Goal: Information Seeking & Learning: Learn about a topic

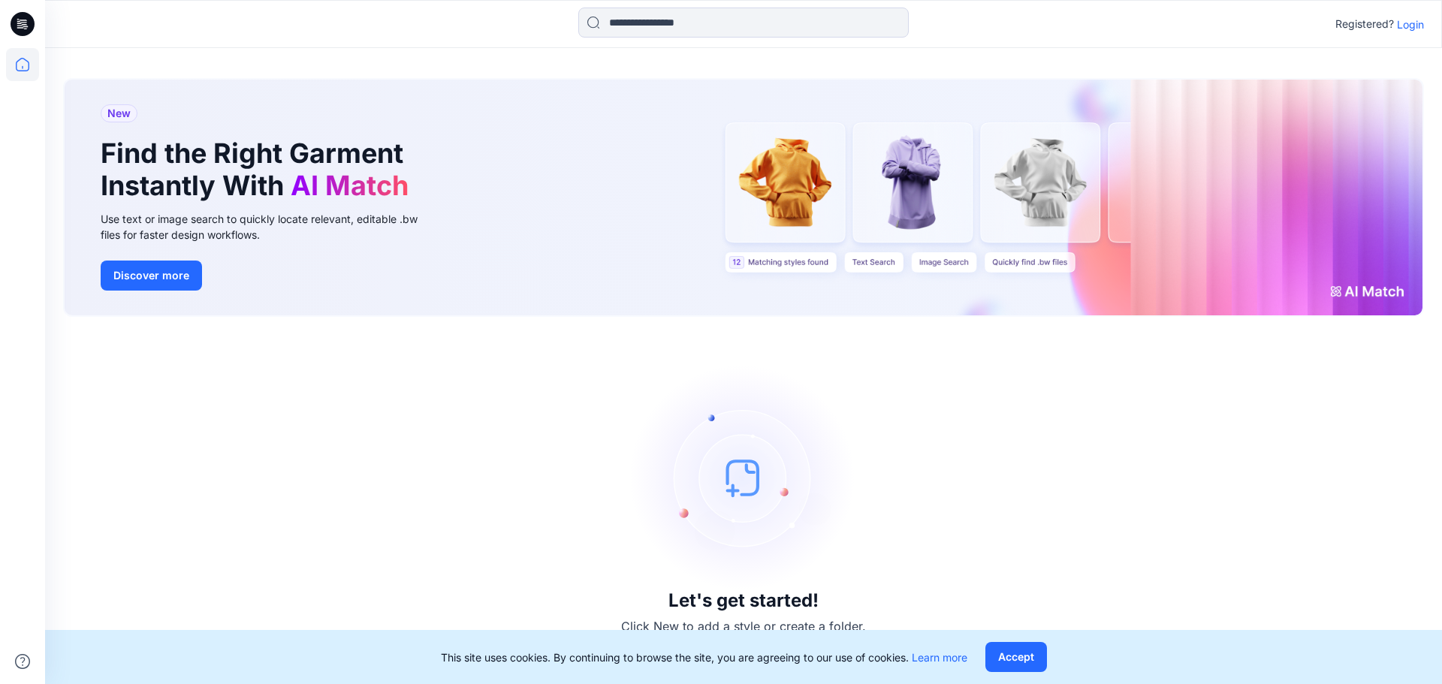
click at [1420, 27] on p "Login" at bounding box center [1410, 25] width 27 height 16
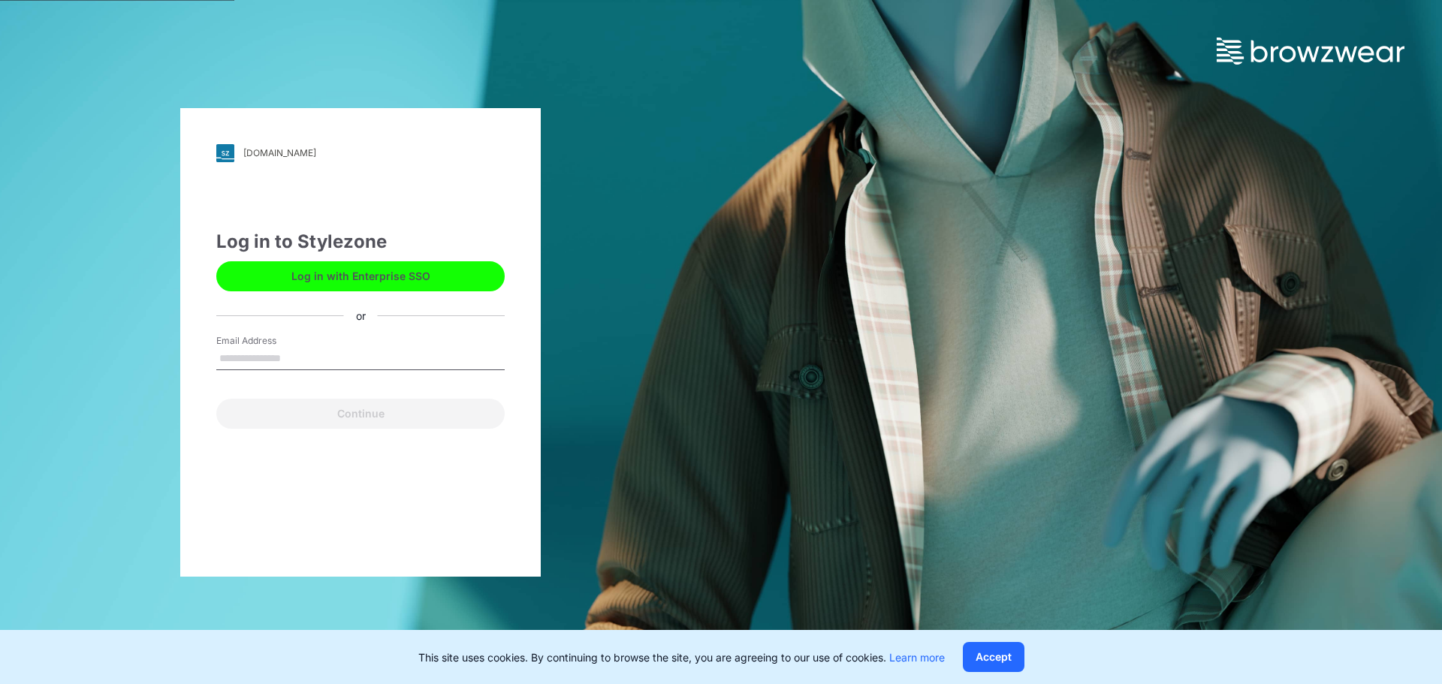
click at [279, 361] on input "Email Address" at bounding box center [360, 359] width 288 height 23
type input "**********"
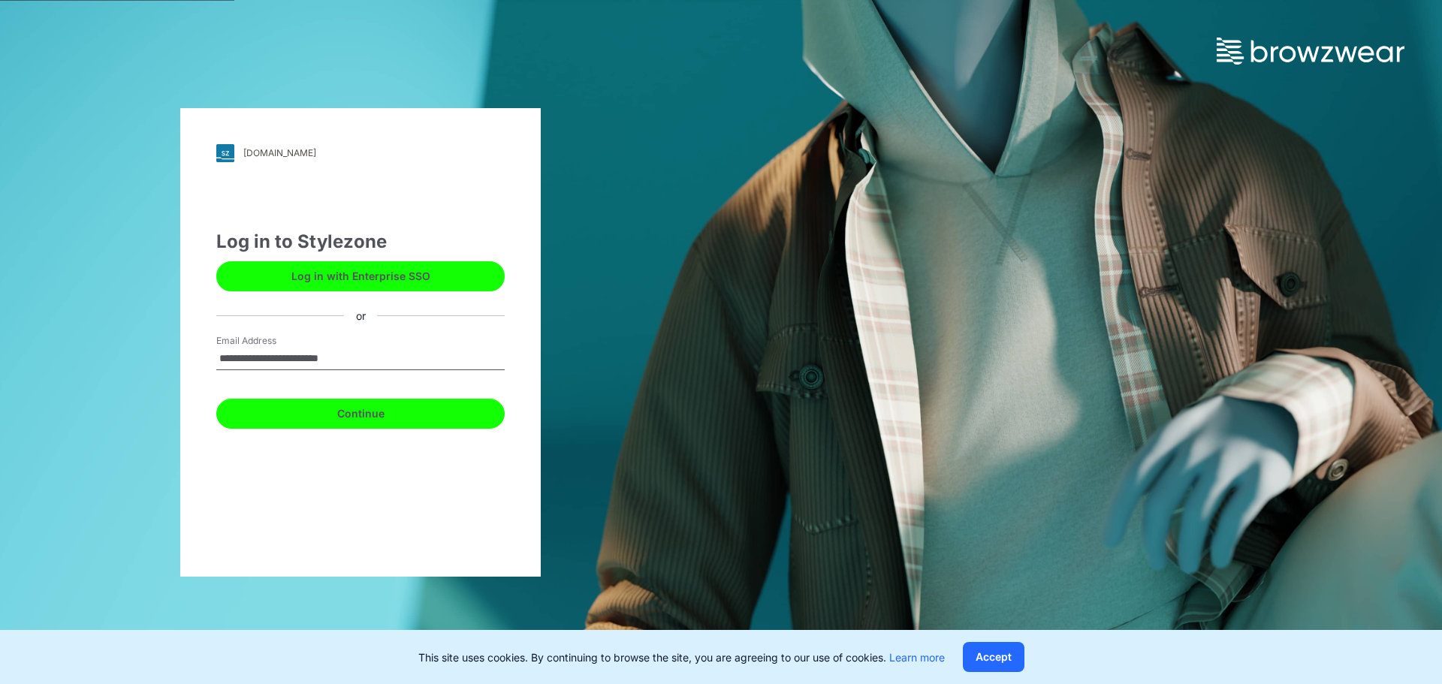
click at [370, 418] on button "Continue" at bounding box center [360, 414] width 288 height 30
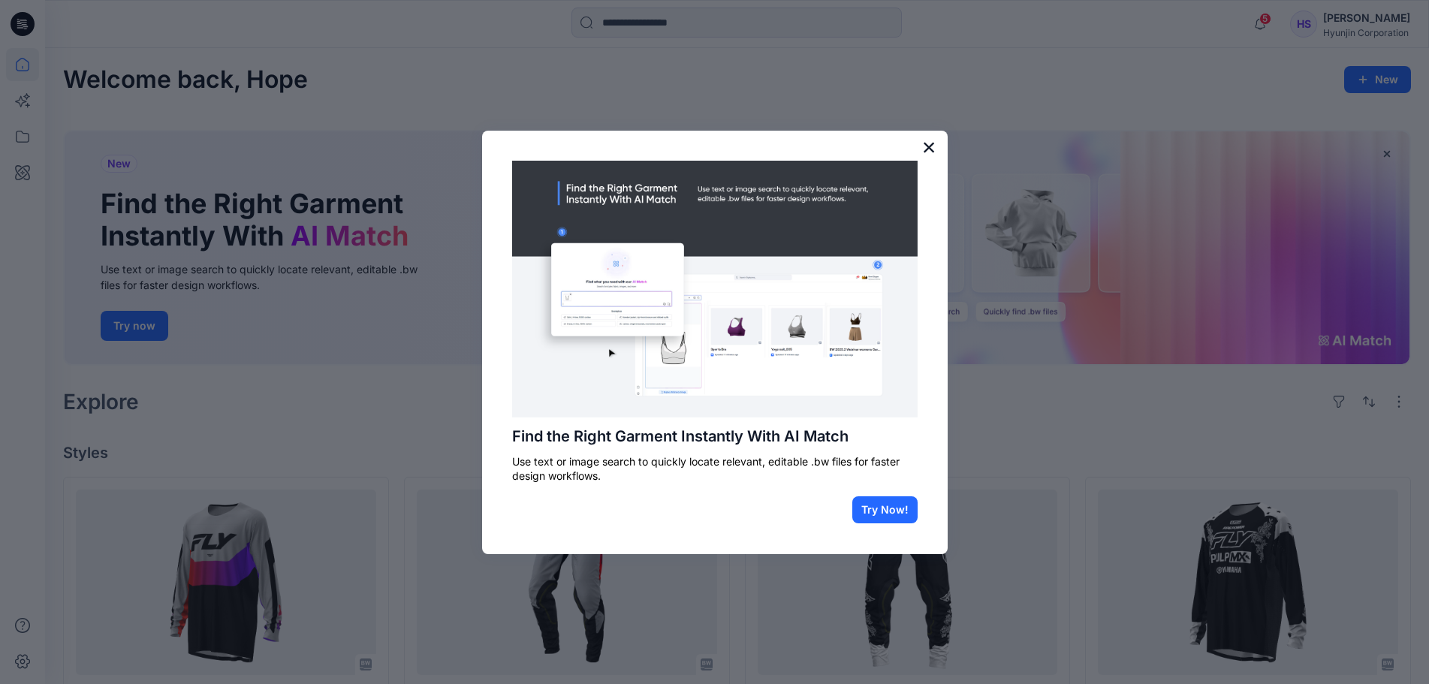
click at [930, 140] on button "×" at bounding box center [929, 147] width 14 height 24
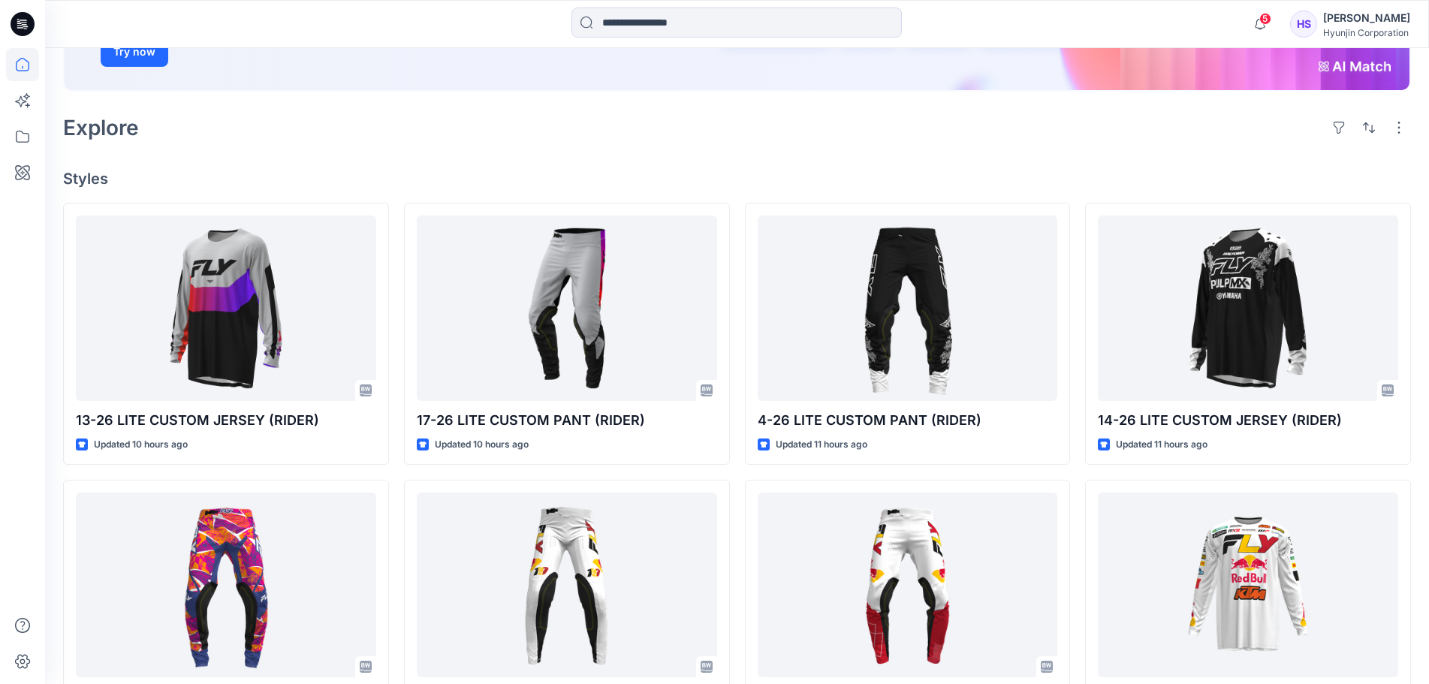
scroll to position [300, 0]
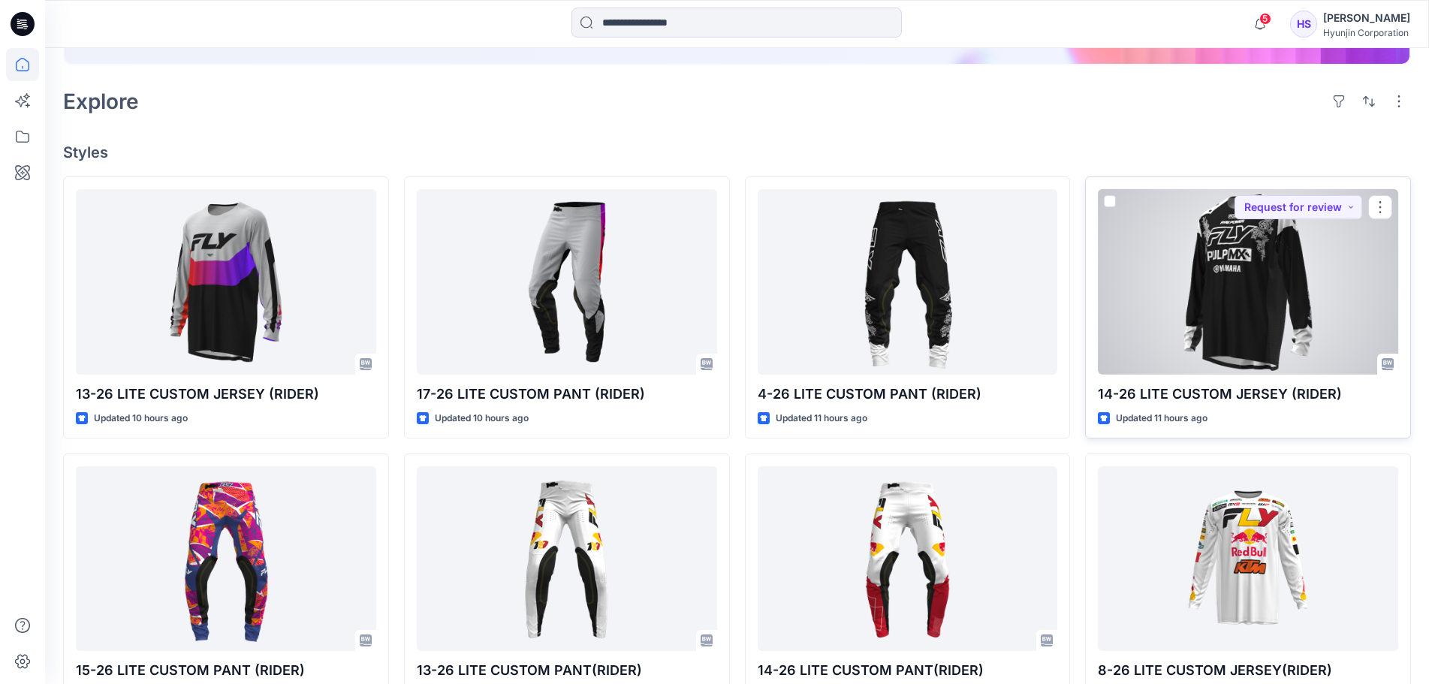
click at [1219, 318] on div at bounding box center [1248, 281] width 300 height 185
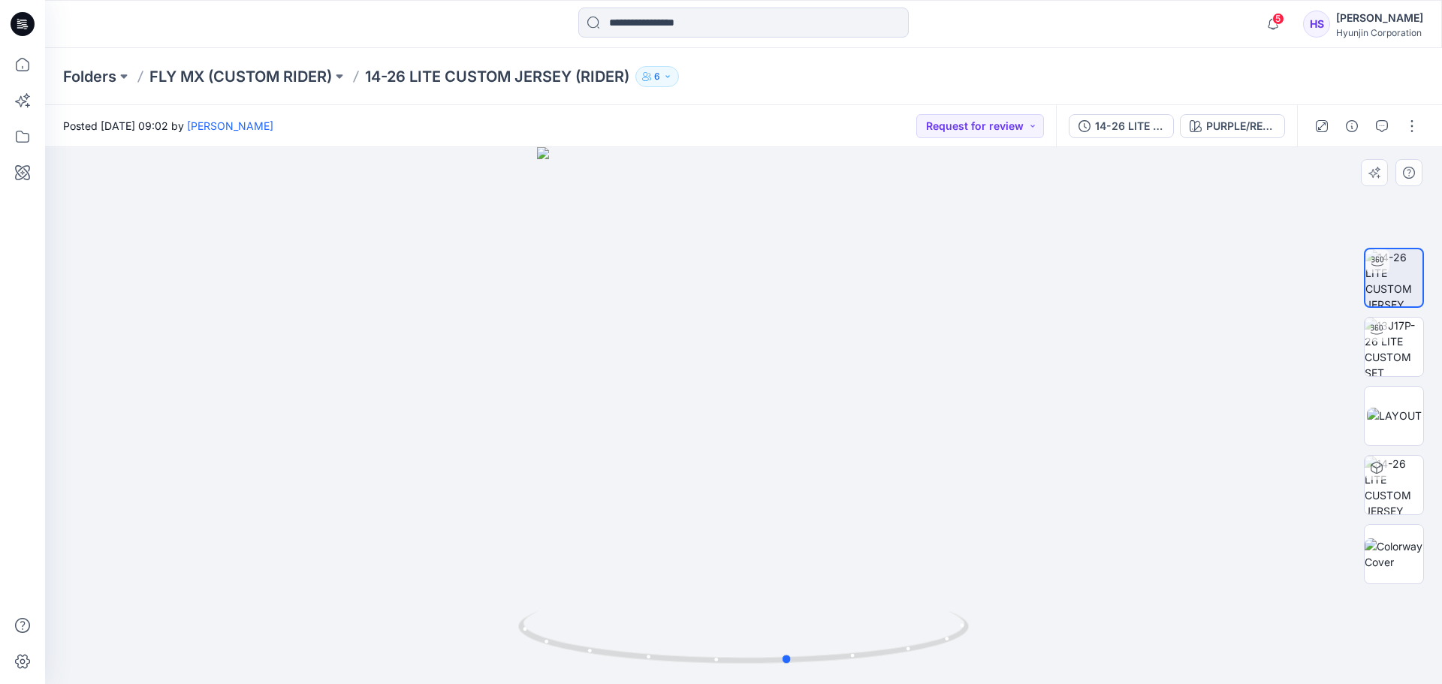
drag, startPoint x: 832, startPoint y: 465, endPoint x: 427, endPoint y: 443, distance: 406.1
click at [427, 443] on div at bounding box center [743, 415] width 1397 height 537
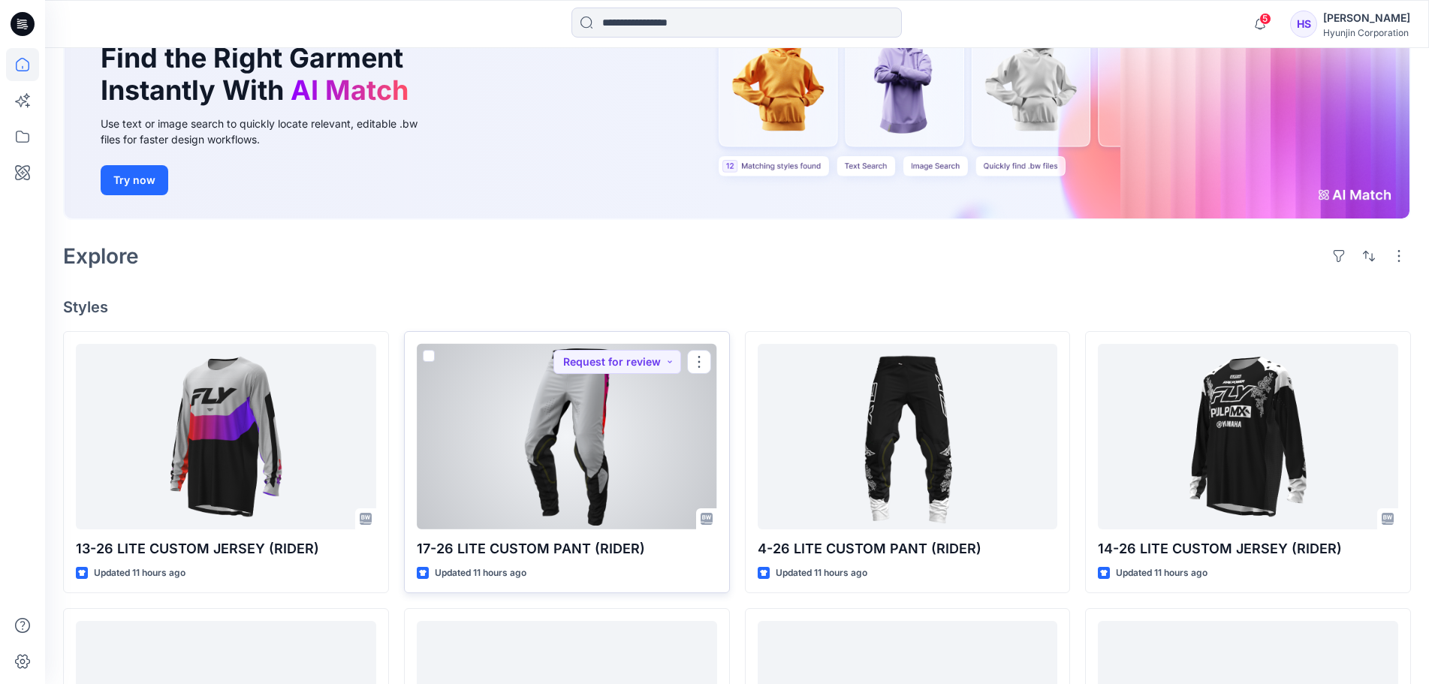
scroll to position [225, 0]
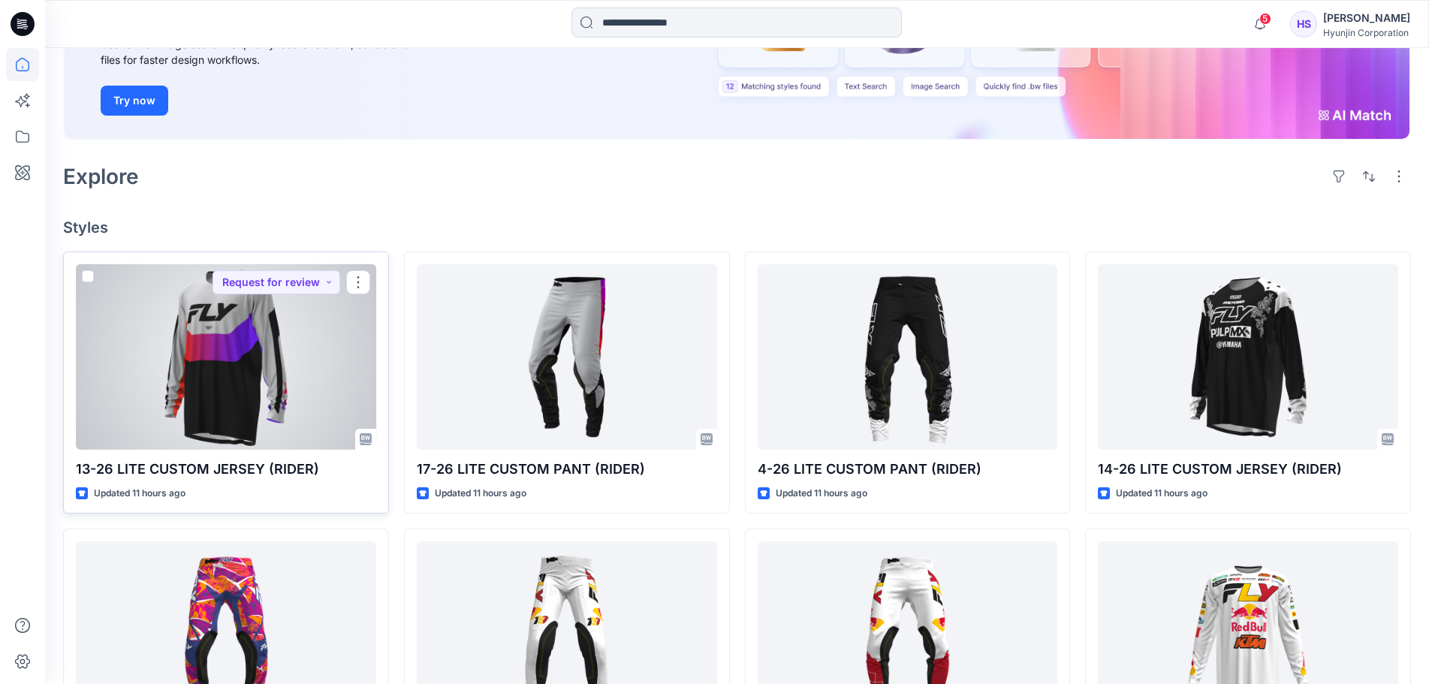
click at [242, 378] on div at bounding box center [226, 356] width 300 height 185
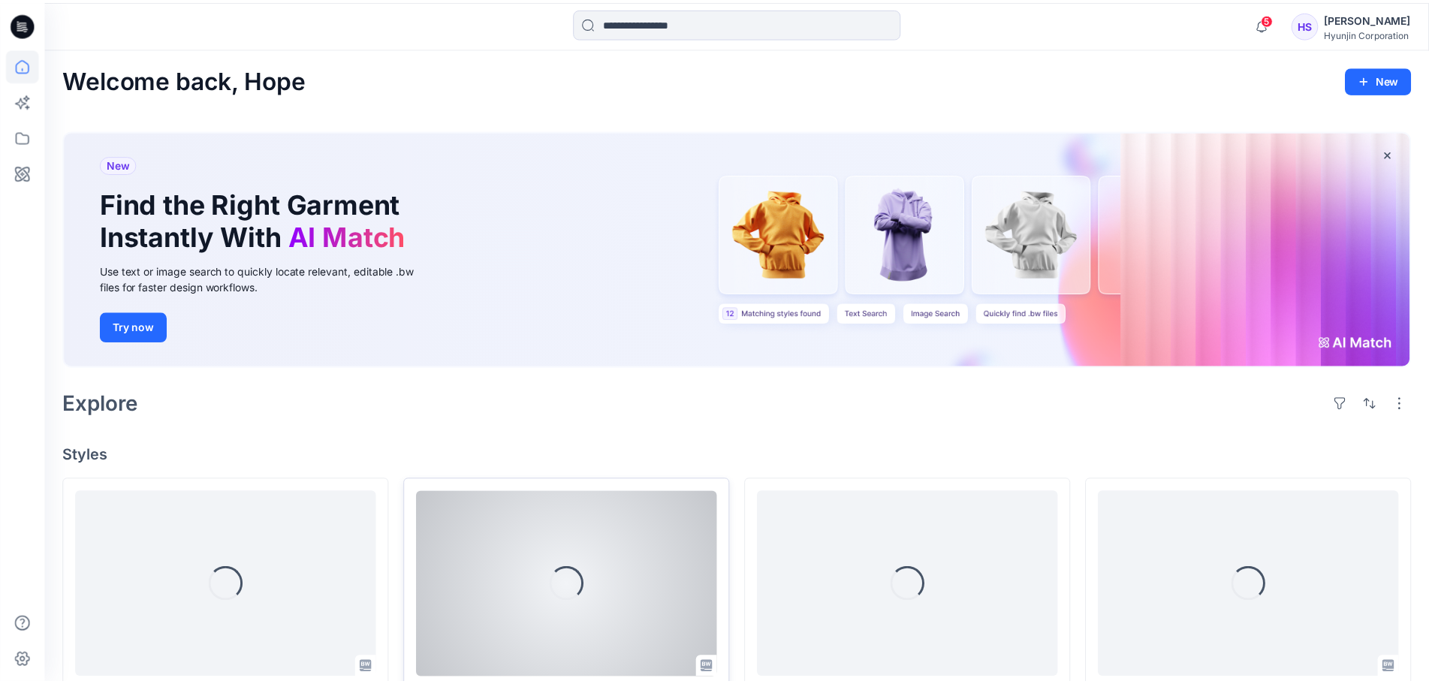
scroll to position [225, 0]
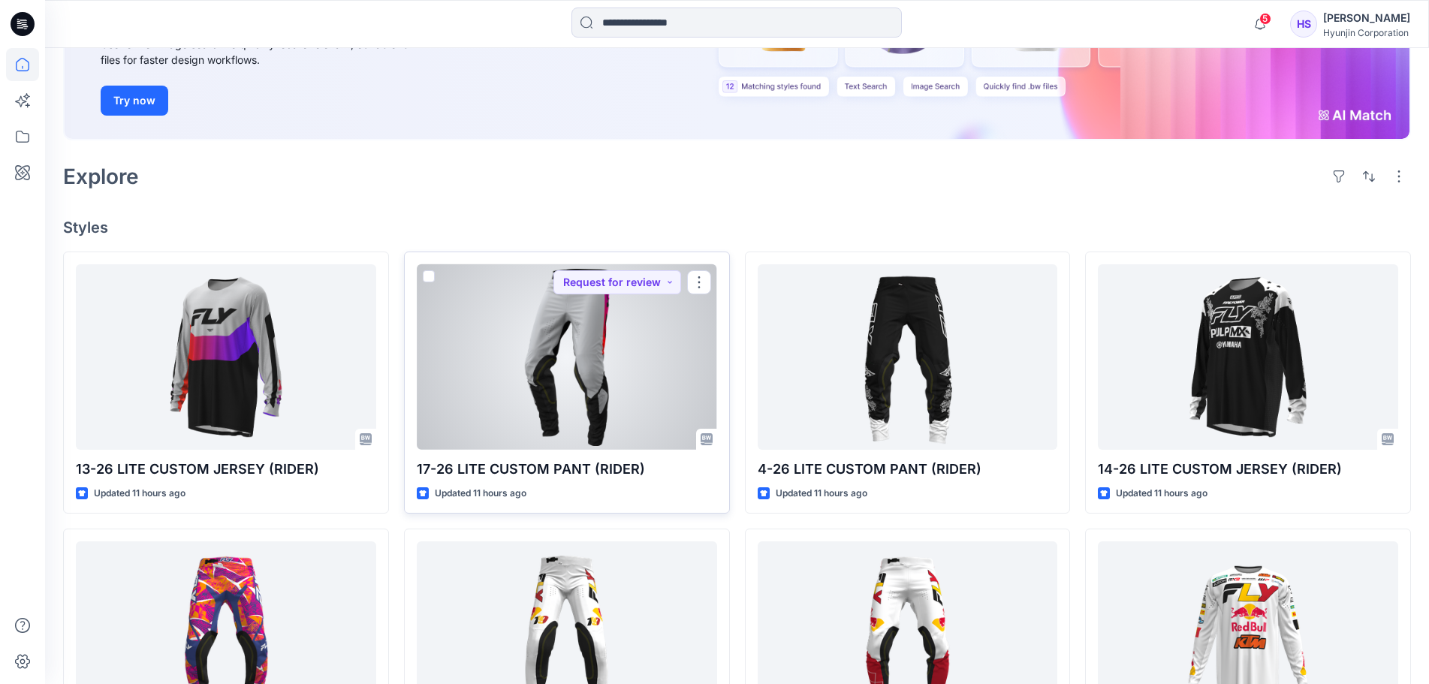
click at [523, 346] on div at bounding box center [567, 356] width 300 height 185
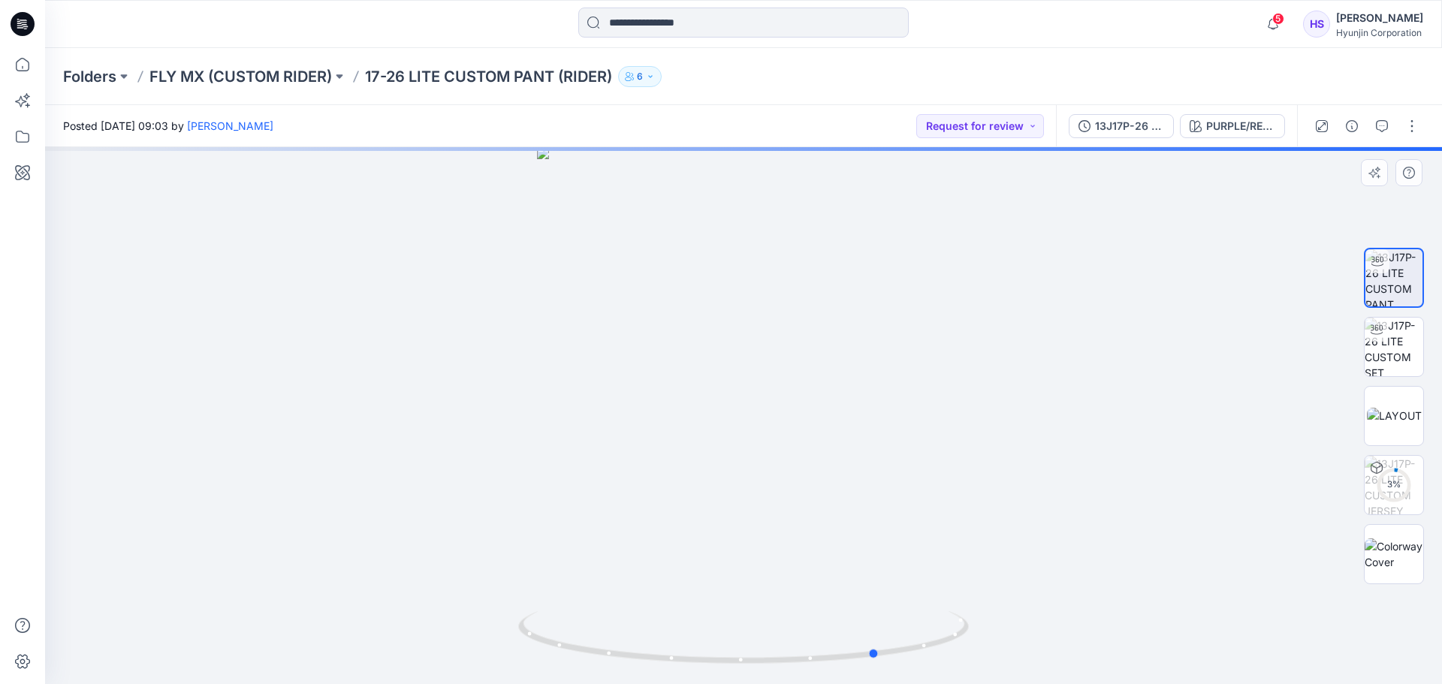
drag, startPoint x: 729, startPoint y: 430, endPoint x: 864, endPoint y: 430, distance: 135.2
click at [864, 430] on div at bounding box center [743, 415] width 1397 height 537
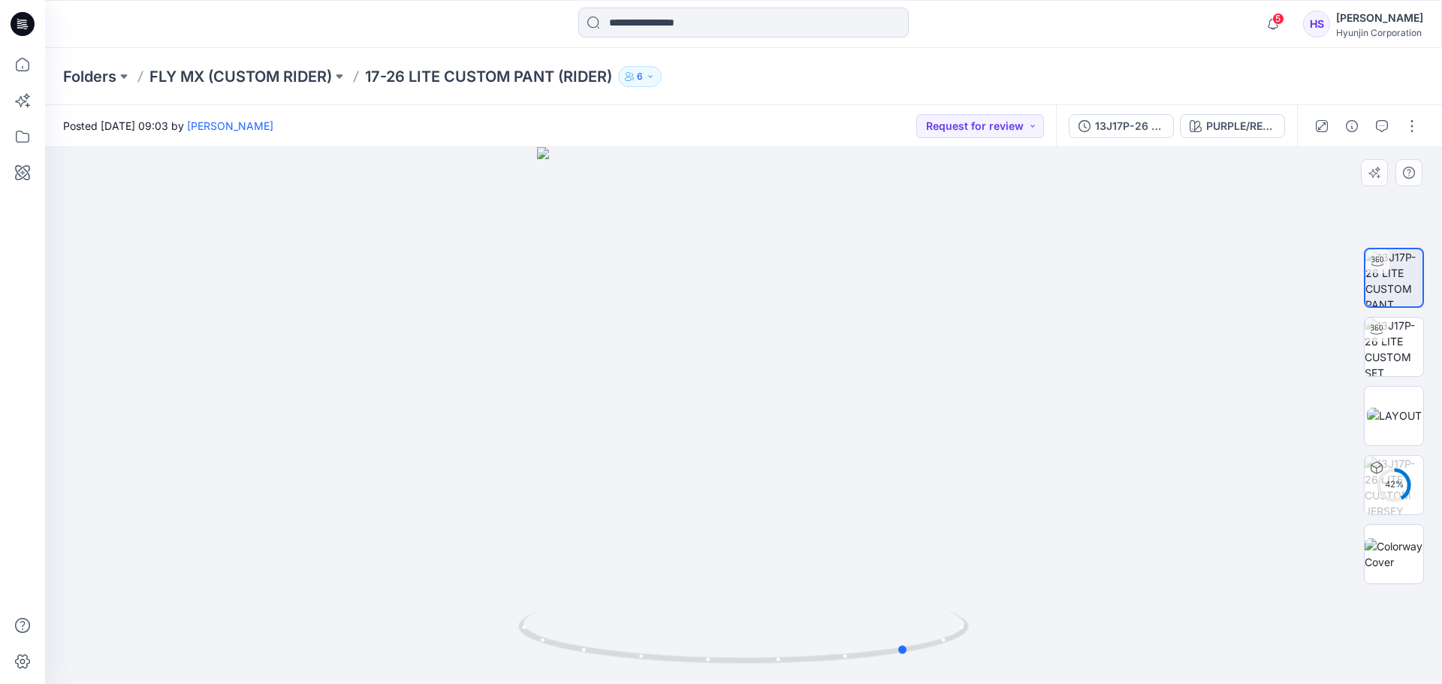
drag, startPoint x: 765, startPoint y: 453, endPoint x: 798, endPoint y: 448, distance: 33.5
click at [798, 448] on div at bounding box center [743, 415] width 1397 height 537
drag, startPoint x: 781, startPoint y: 411, endPoint x: 938, endPoint y: 407, distance: 157.0
click at [938, 407] on div at bounding box center [743, 415] width 1397 height 537
drag, startPoint x: 668, startPoint y: 399, endPoint x: 985, endPoint y: 396, distance: 316.9
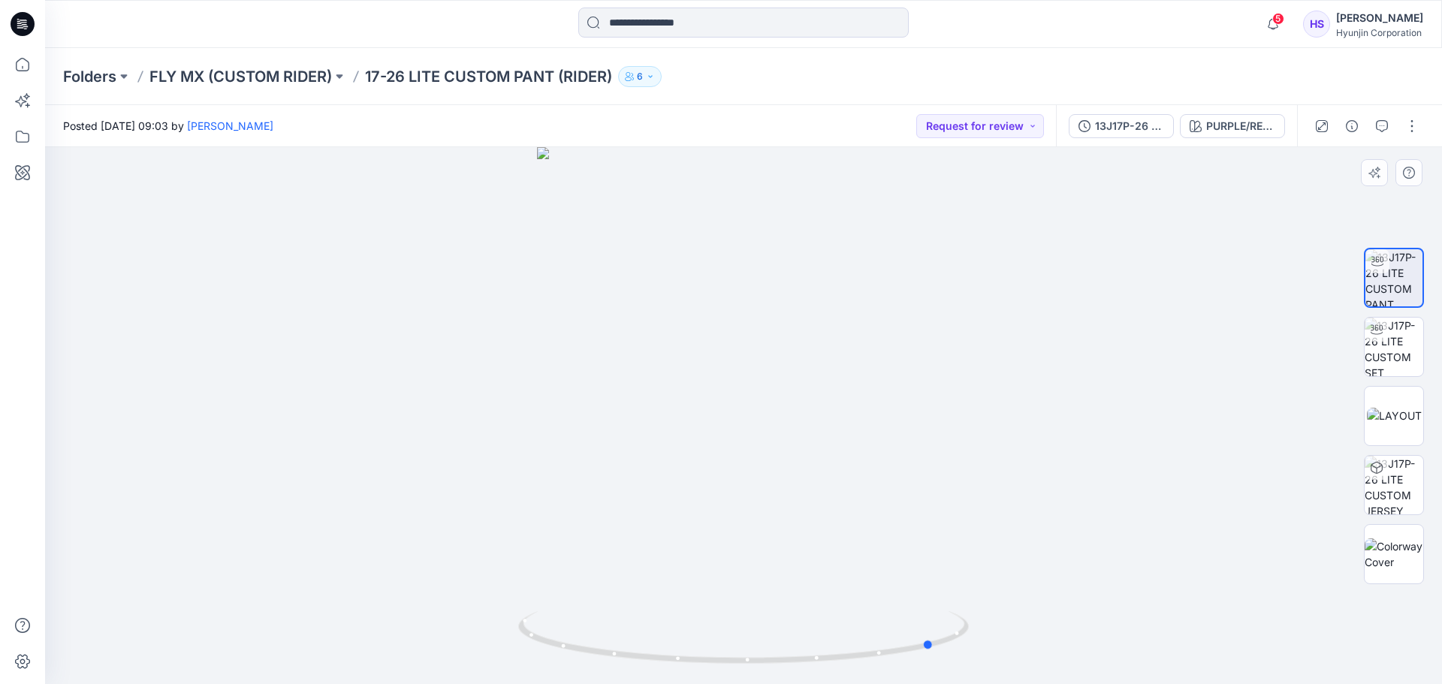
click at [985, 396] on div at bounding box center [743, 415] width 1397 height 537
click at [1035, 320] on div at bounding box center [743, 415] width 1397 height 537
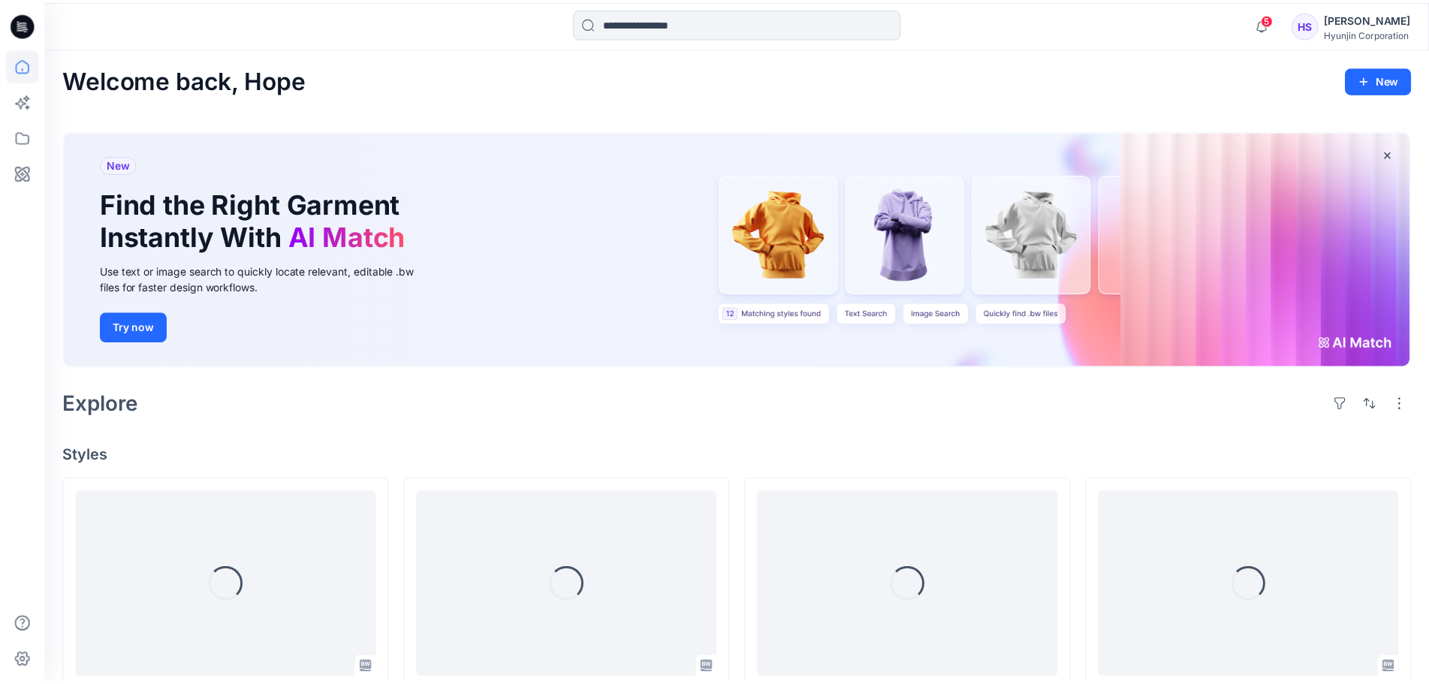
scroll to position [225, 0]
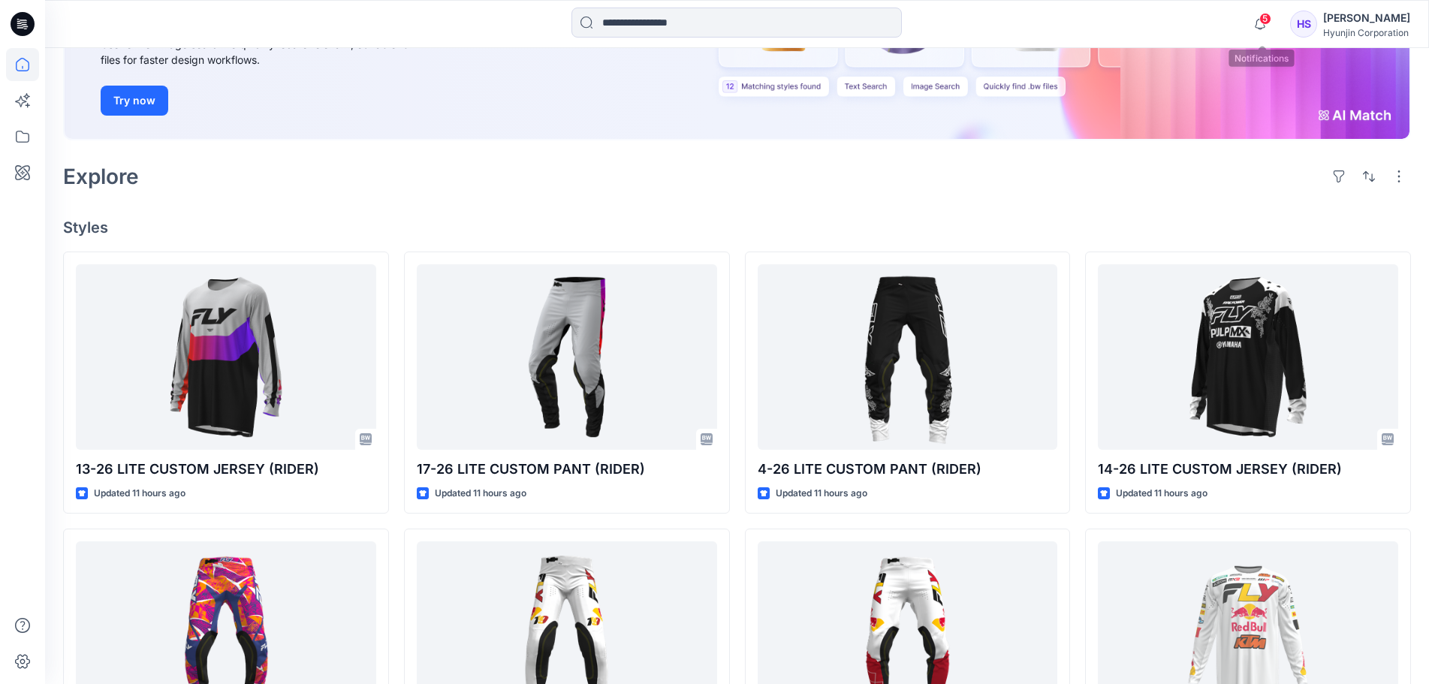
click at [1271, 23] on span "5" at bounding box center [1265, 19] width 12 height 12
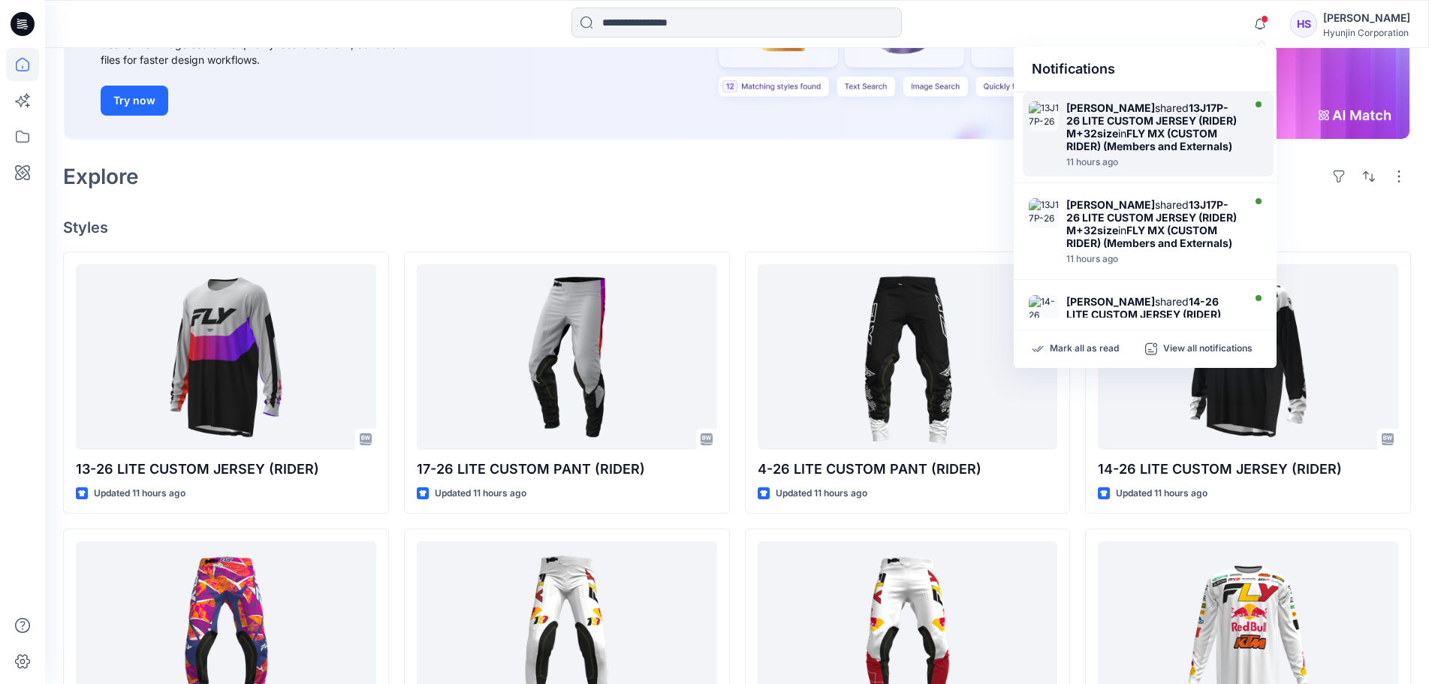
click at [1239, 126] on div "Benton Moon shared 13J17P-26 LITE CUSTOM JERSEY (RIDER) M+32size in FLY MX (CUS…" at bounding box center [1156, 134] width 180 height 66
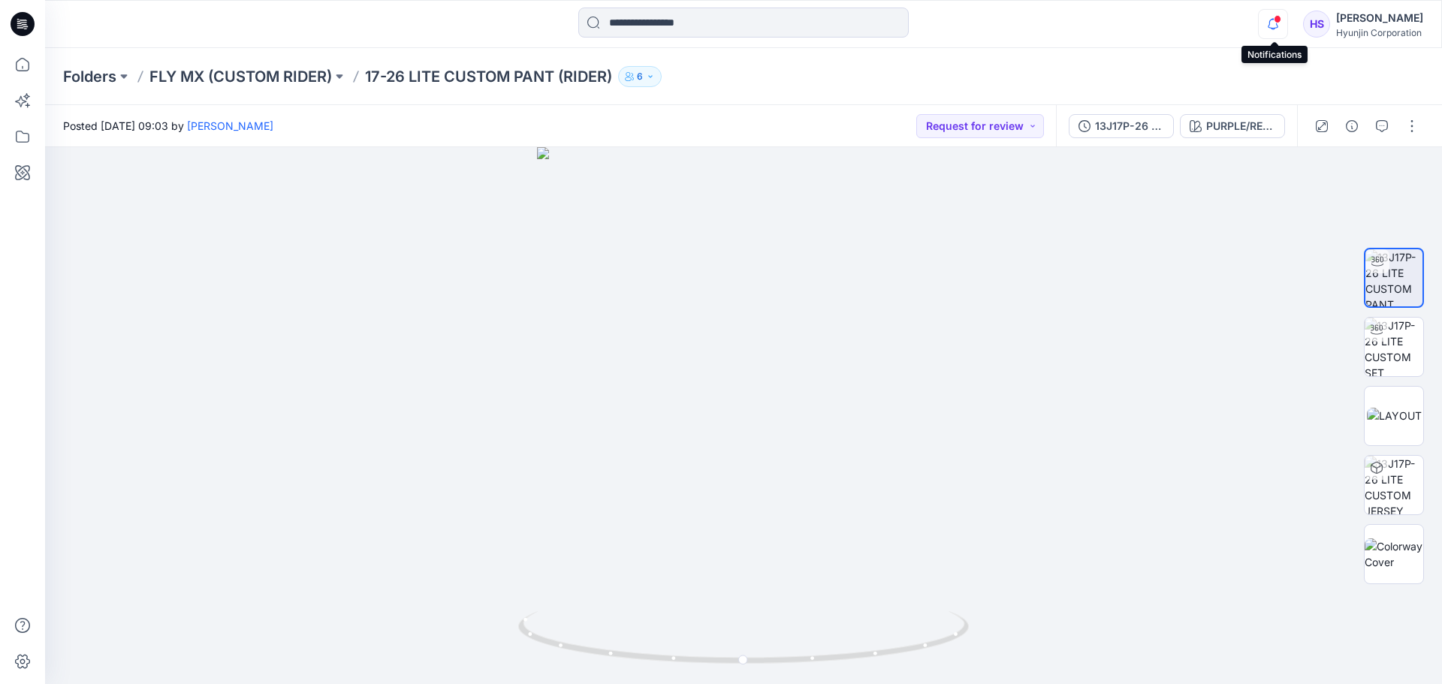
click at [1274, 29] on icon "button" at bounding box center [1273, 24] width 29 height 30
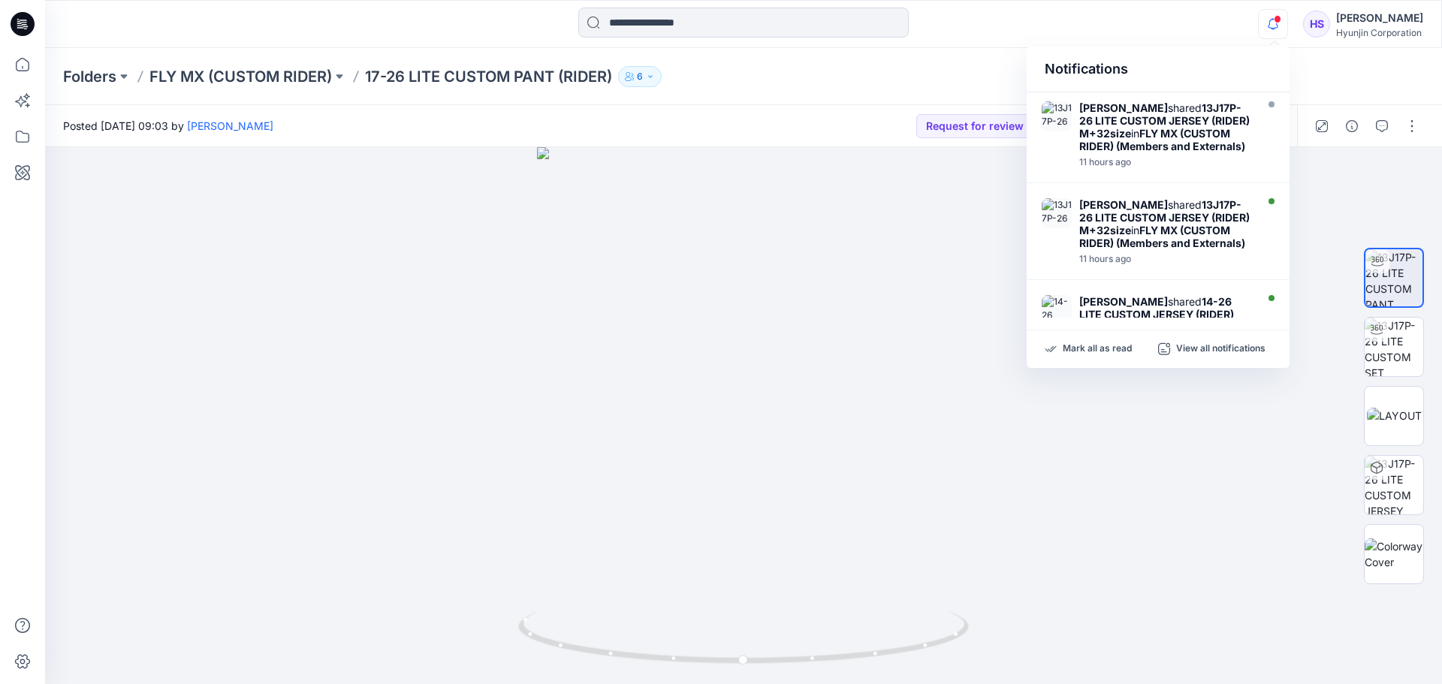
click at [1276, 36] on icon "button" at bounding box center [1273, 24] width 29 height 30
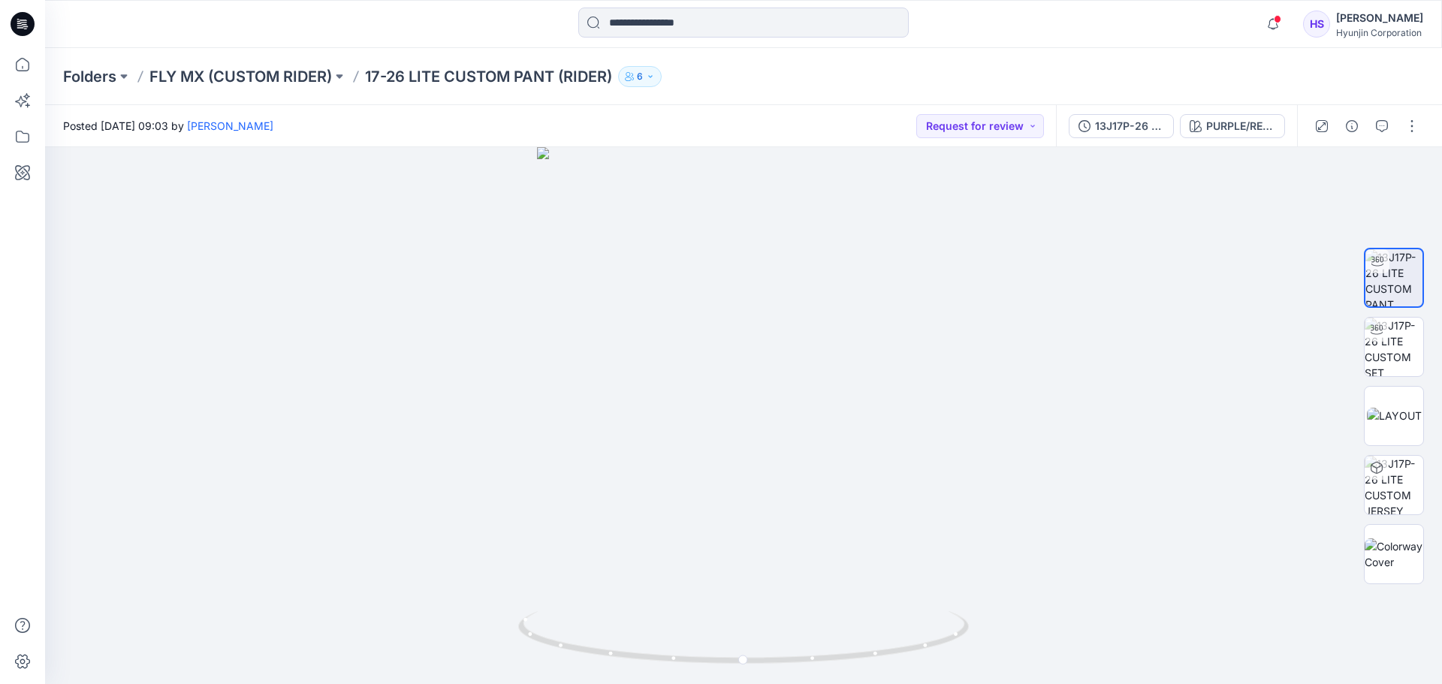
click at [1247, 65] on div "Folders FLY MX (CUSTOM RIDER) 17-26 LITE CUSTOM PANT (RIDER) 6" at bounding box center [743, 76] width 1397 height 57
